Goal: Task Accomplishment & Management: Manage account settings

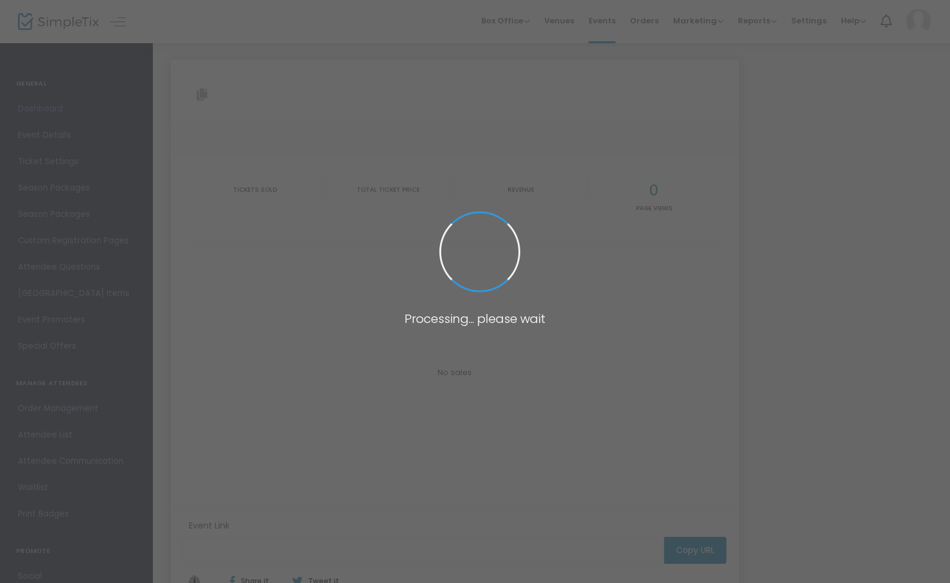
type input "[URL][DOMAIN_NAME]"
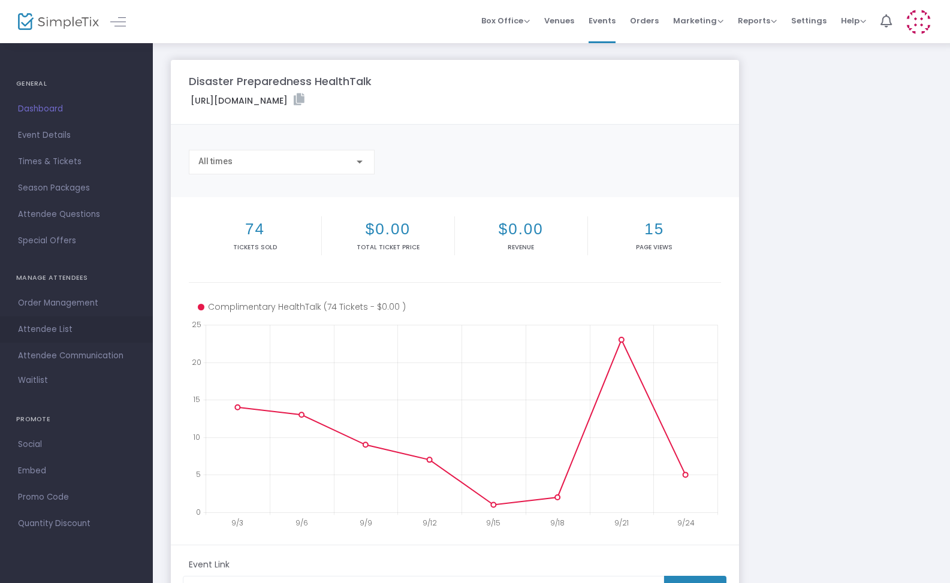
click at [54, 332] on span "Attendee List" at bounding box center [76, 330] width 117 height 16
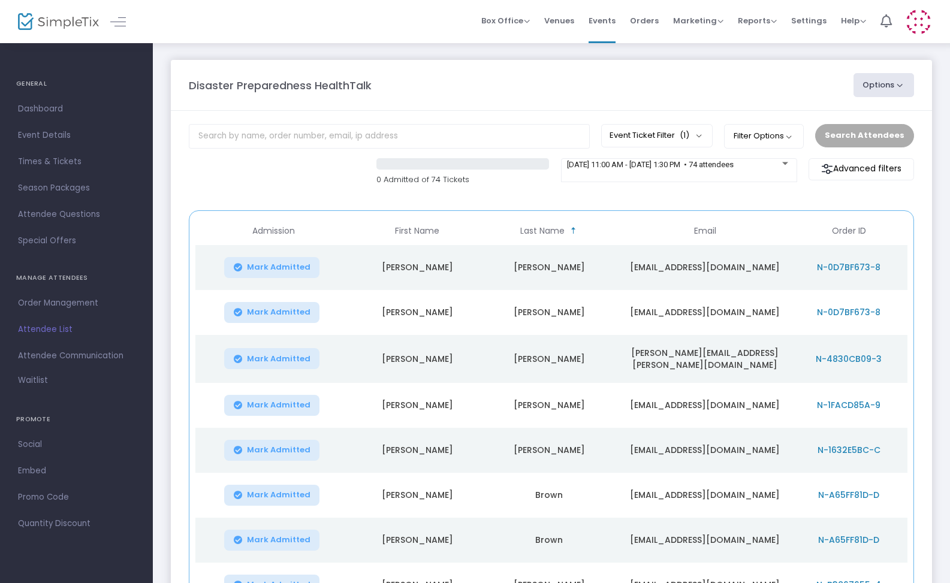
click at [900, 85] on button "Options" at bounding box center [884, 85] width 61 height 24
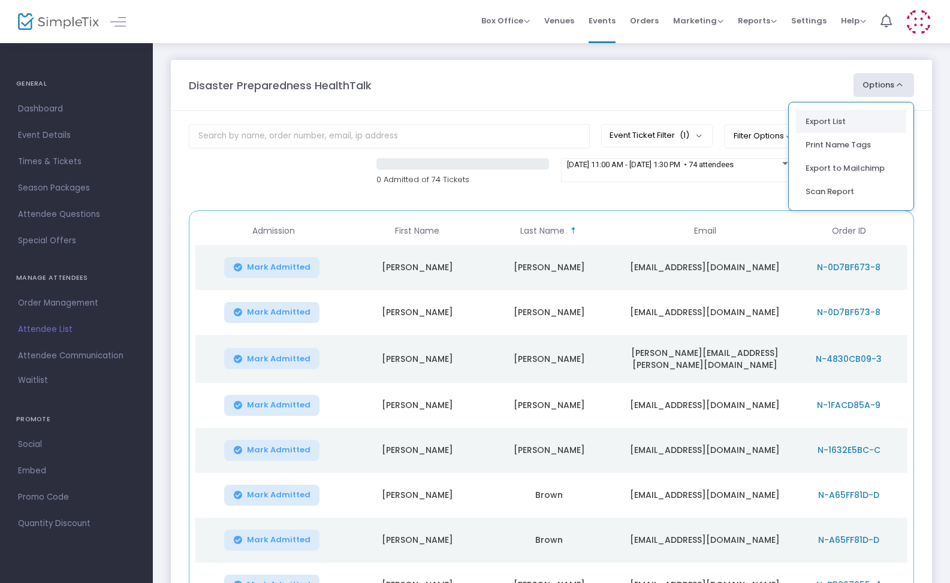
click at [835, 119] on li "Export List" at bounding box center [851, 121] width 110 height 23
radio input "false"
radio input "true"
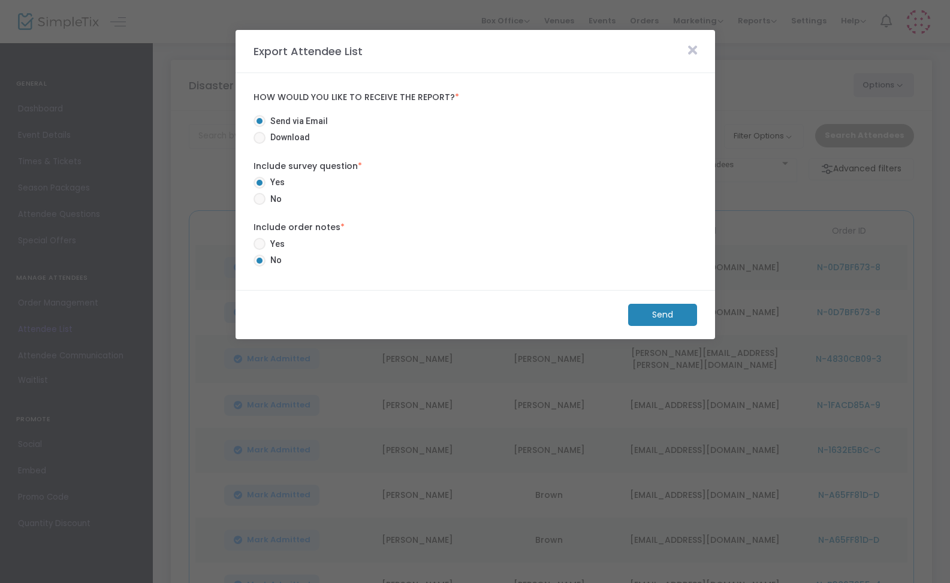
click at [260, 196] on span at bounding box center [260, 199] width 12 height 12
click at [260, 205] on input "No" at bounding box center [259, 205] width 1 height 1
radio input "true"
click at [257, 136] on span at bounding box center [260, 138] width 12 height 12
click at [259, 144] on input "Download" at bounding box center [259, 144] width 1 height 1
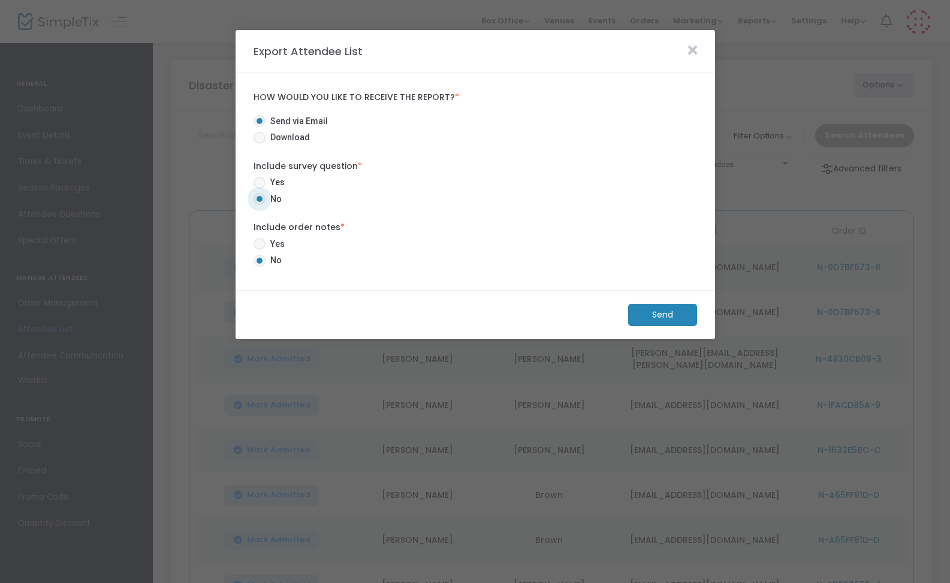
radio input "true"
click at [655, 318] on m-button "Download" at bounding box center [652, 315] width 89 height 22
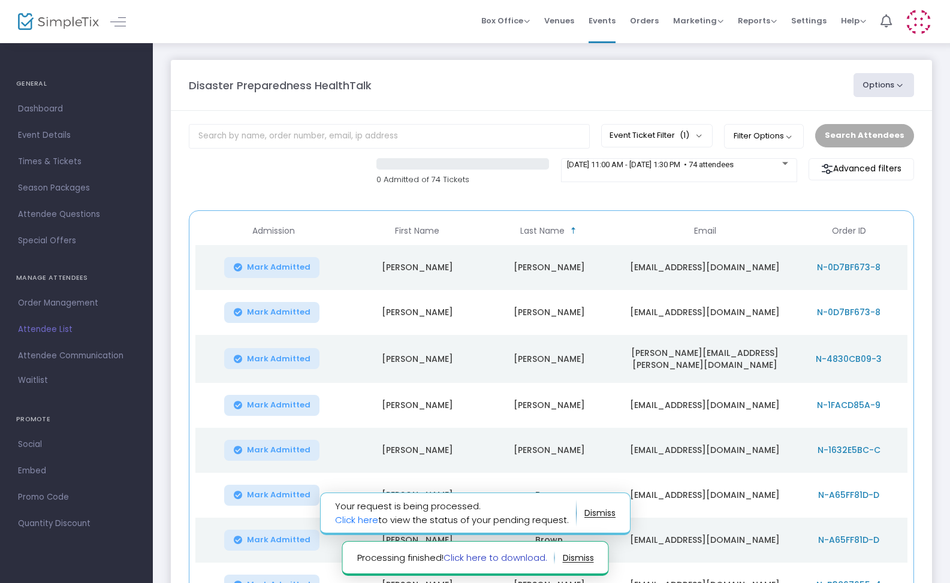
click at [524, 559] on link "Click here to download." at bounding box center [495, 558] width 104 height 13
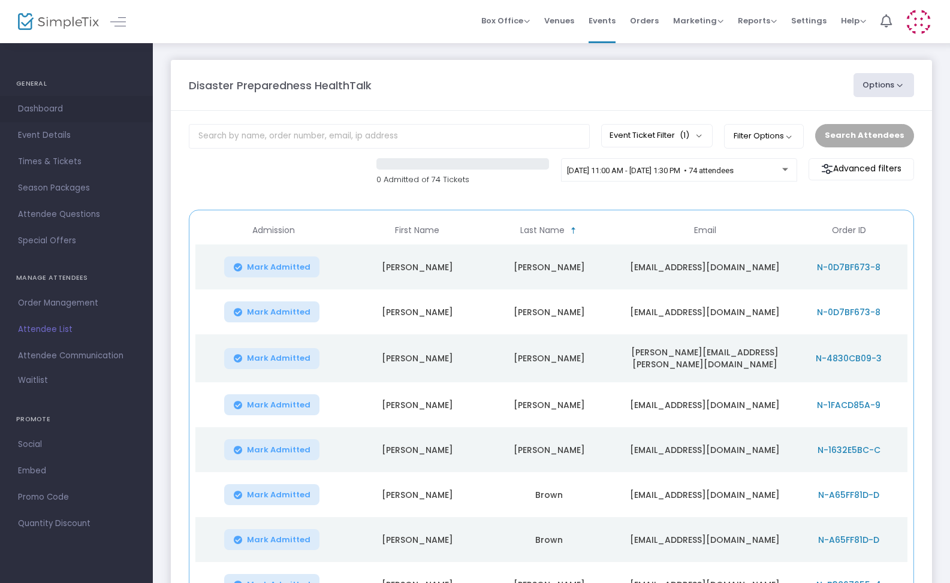
click at [50, 108] on span "Dashboard" at bounding box center [76, 109] width 117 height 16
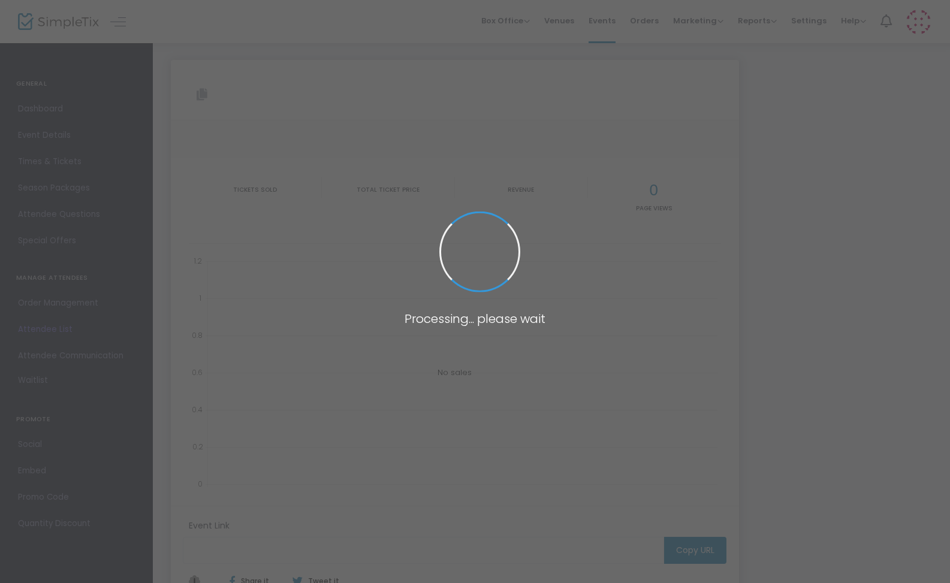
type input "[URL][DOMAIN_NAME]"
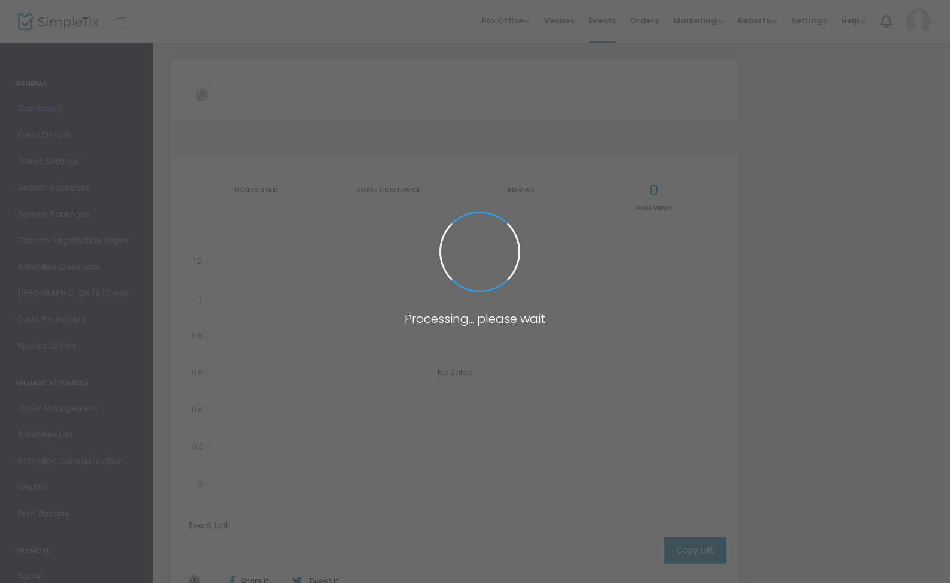
type input "[URL][DOMAIN_NAME]"
